Goal: Information Seeking & Learning: Learn about a topic

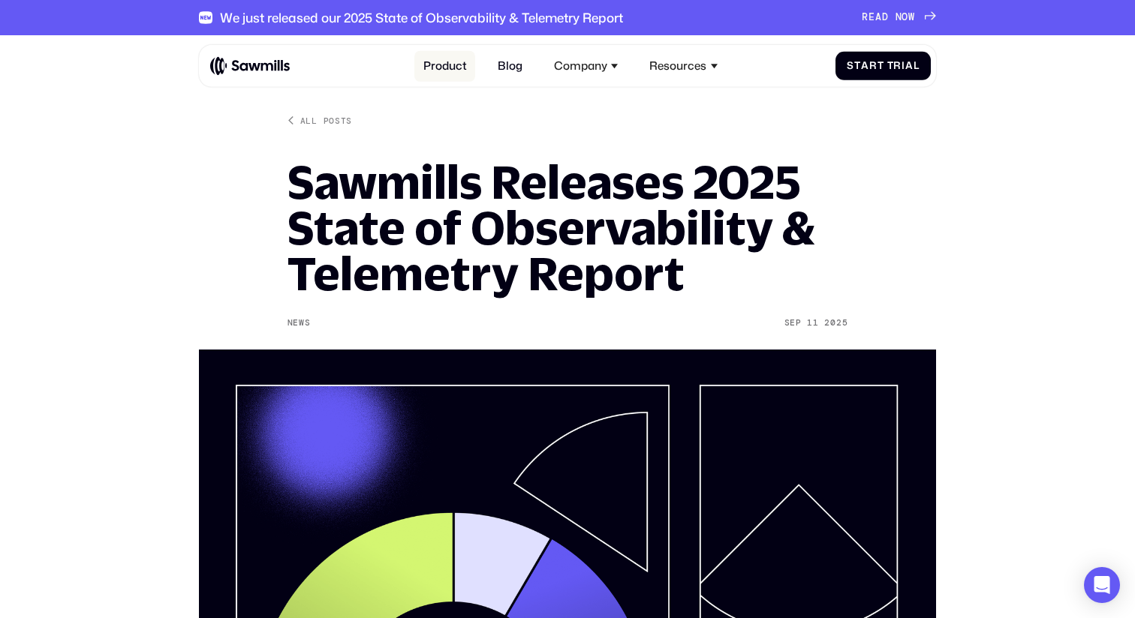
click at [459, 65] on link "Product" at bounding box center [444, 66] width 61 height 31
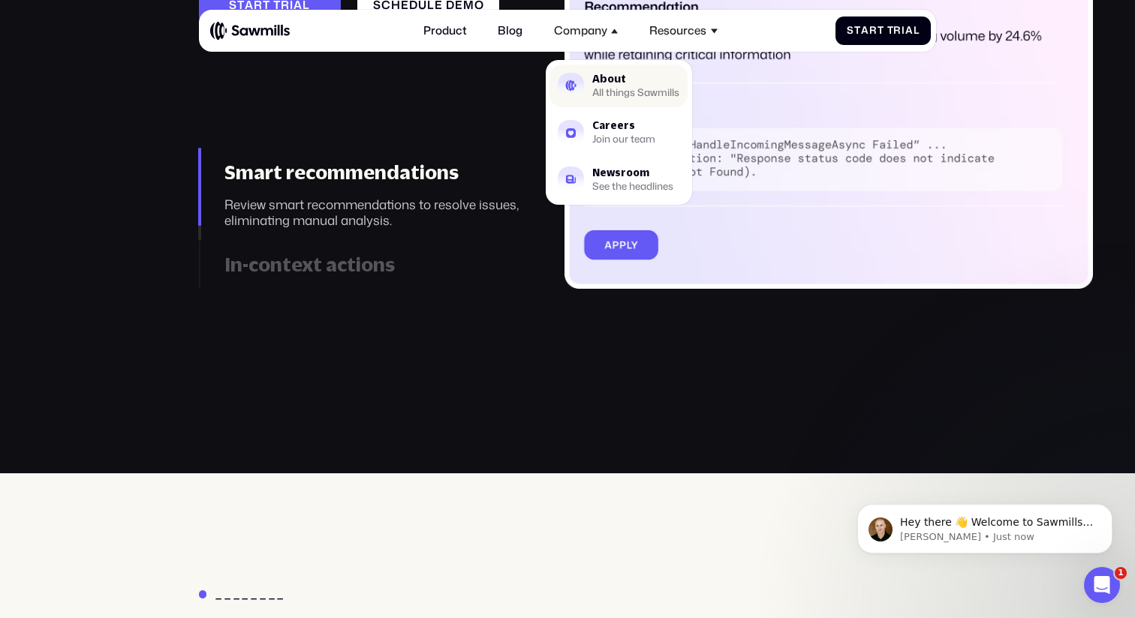
click at [594, 75] on div "About" at bounding box center [635, 79] width 87 height 11
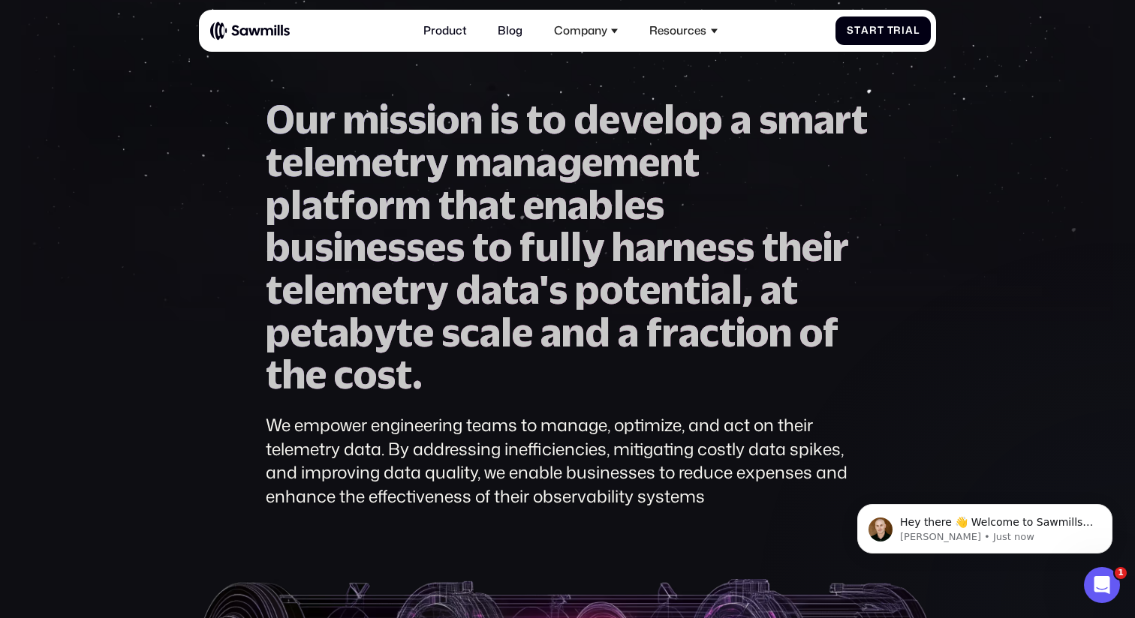
scroll to position [81, 0]
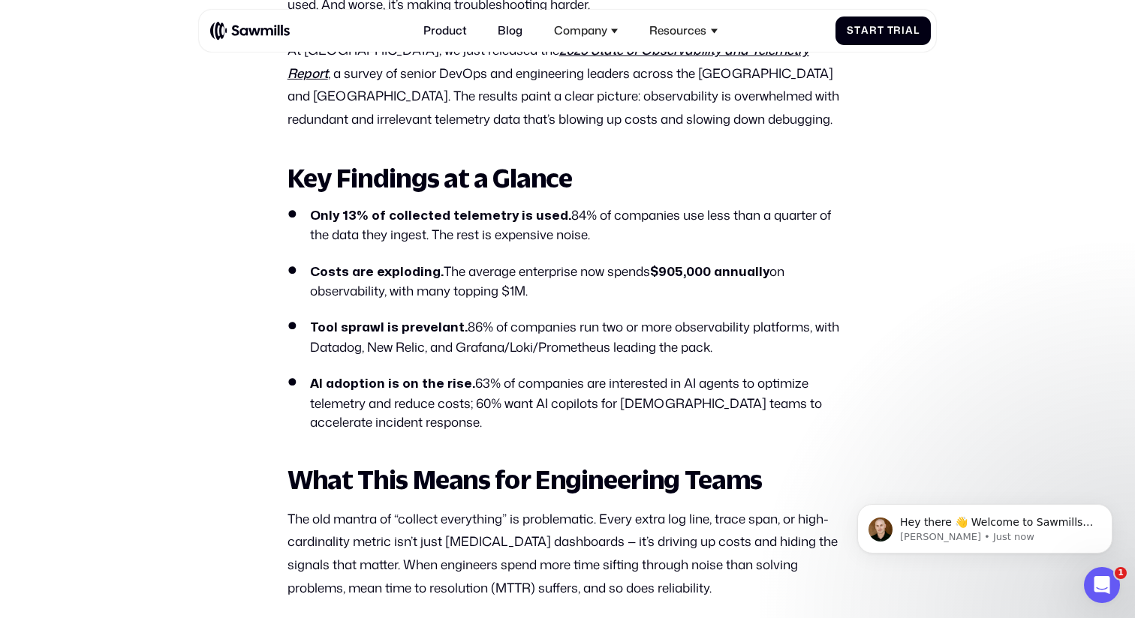
scroll to position [790, 0]
